Goal: Transaction & Acquisition: Purchase product/service

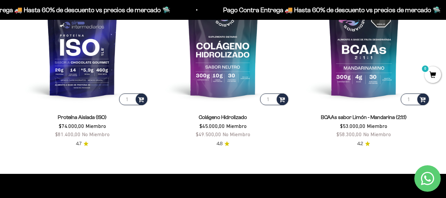
scroll to position [480, 0]
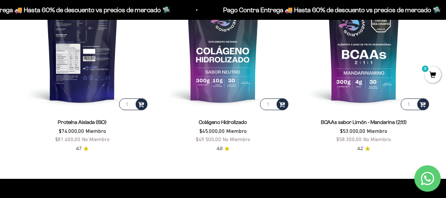
click at [91, 55] on img at bounding box center [82, 44] width 133 height 133
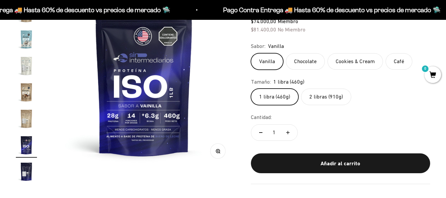
click at [27, 40] on img "Ir al artículo 12" at bounding box center [26, 39] width 21 height 21
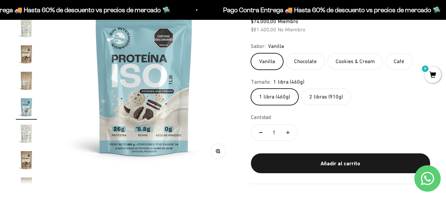
click at [358, 57] on label "Cookies & Cream" at bounding box center [355, 61] width 55 height 17
click at [251, 53] on input "Cookies & Cream" at bounding box center [251, 53] width 0 height 0
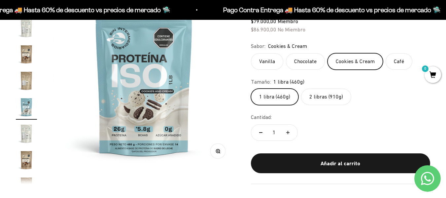
click at [312, 101] on label "2 libras (910g)" at bounding box center [326, 97] width 50 height 17
click at [251, 89] on input "2 libras (910g)" at bounding box center [251, 88] width 0 height 0
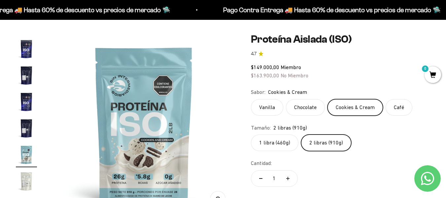
scroll to position [58, 0]
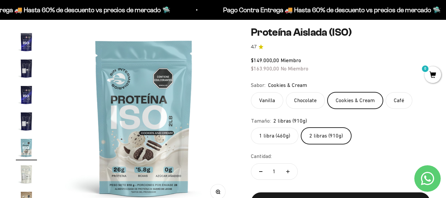
click at [279, 131] on label "1 libra (460g)" at bounding box center [275, 135] width 48 height 17
click at [251, 127] on input "1 libra (460g)" at bounding box center [251, 127] width 0 height 0
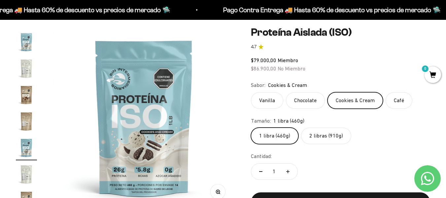
click at [315, 141] on label "2 libras (910g)" at bounding box center [326, 135] width 50 height 17
click at [251, 127] on input "2 libras (910g)" at bounding box center [251, 127] width 0 height 0
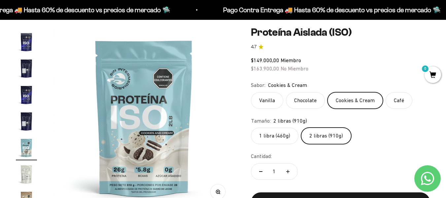
click at [285, 132] on label "1 libra (460g)" at bounding box center [275, 135] width 48 height 17
click at [251, 127] on input "1 libra (460g)" at bounding box center [251, 127] width 0 height 0
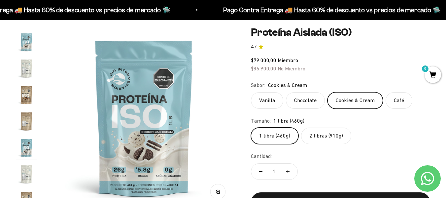
click at [321, 139] on label "2 libras (910g)" at bounding box center [326, 135] width 50 height 17
click at [251, 127] on input "2 libras (910g)" at bounding box center [251, 127] width 0 height 0
